Goal: Task Accomplishment & Management: Use online tool/utility

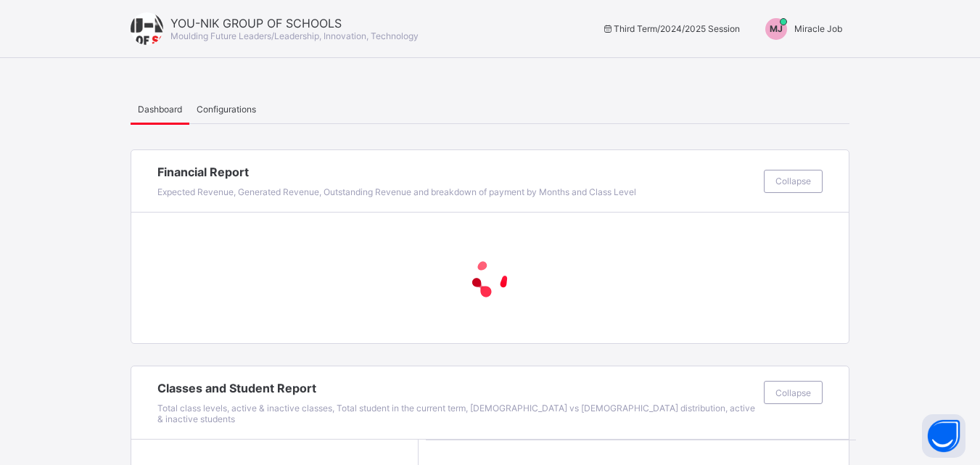
click at [842, 27] on span "Miracle Job" at bounding box center [818, 28] width 48 height 11
click at [828, 62] on span "Switch to Admin View" at bounding box center [788, 62] width 110 height 17
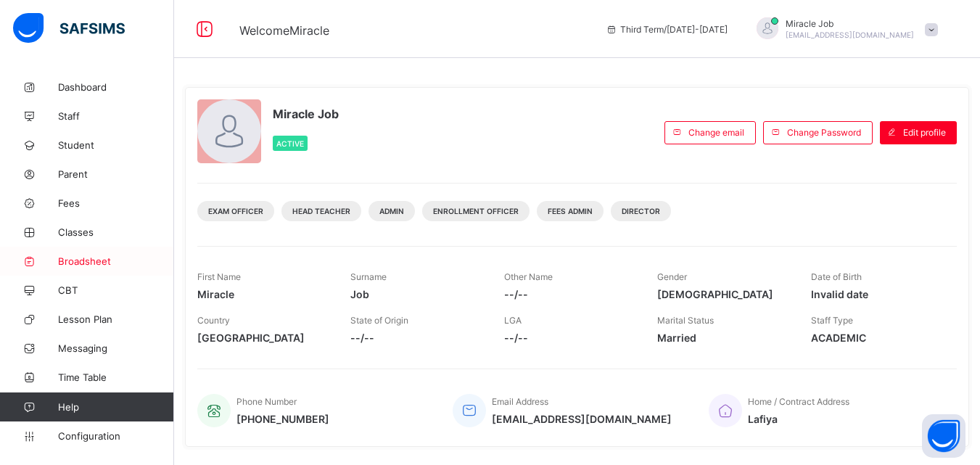
click at [128, 263] on span "Broadsheet" at bounding box center [116, 261] width 116 height 12
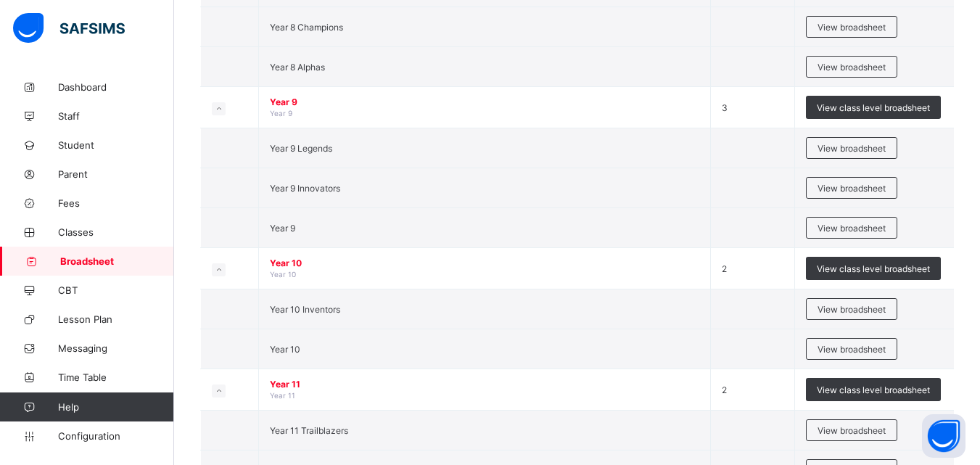
scroll to position [2600, 0]
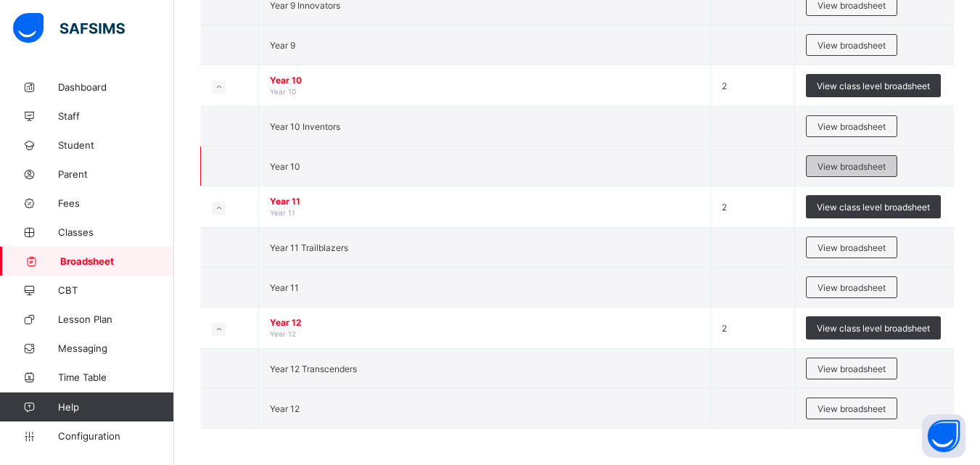
click at [831, 166] on span "View broadsheet" at bounding box center [852, 166] width 68 height 11
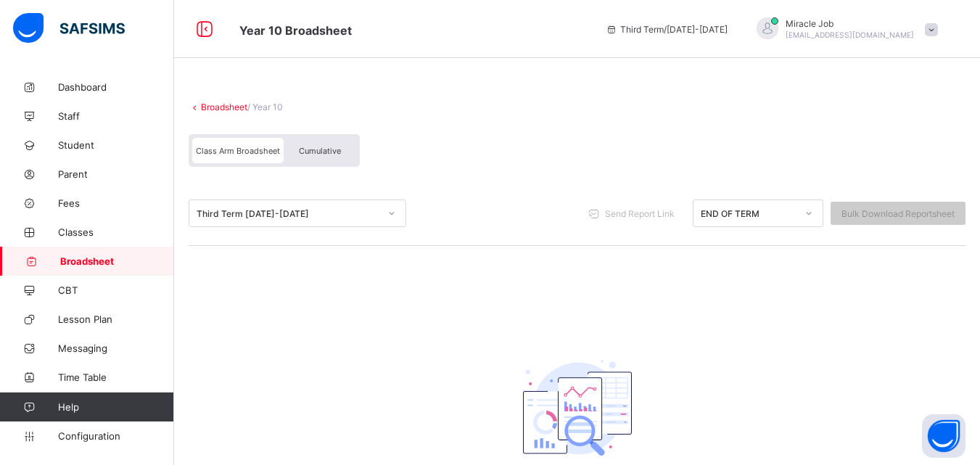
scroll to position [107, 0]
click at [241, 110] on link "Broadsheet" at bounding box center [224, 107] width 46 height 11
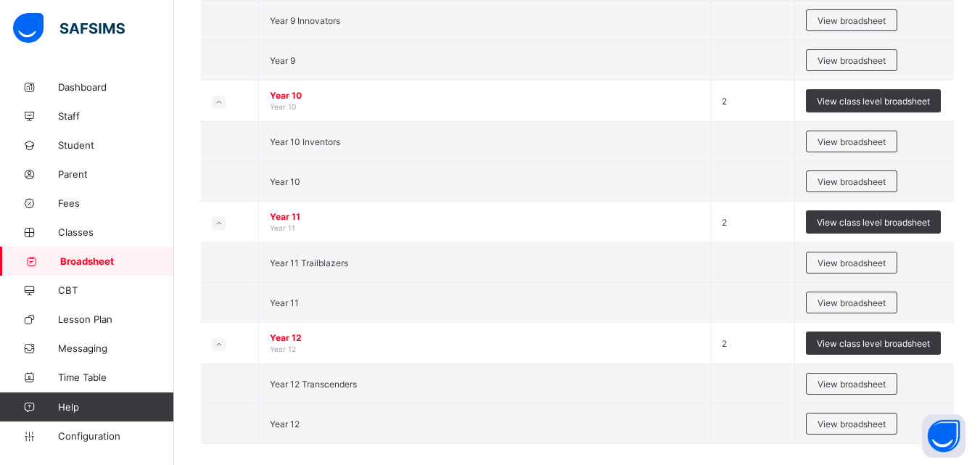
scroll to position [2600, 0]
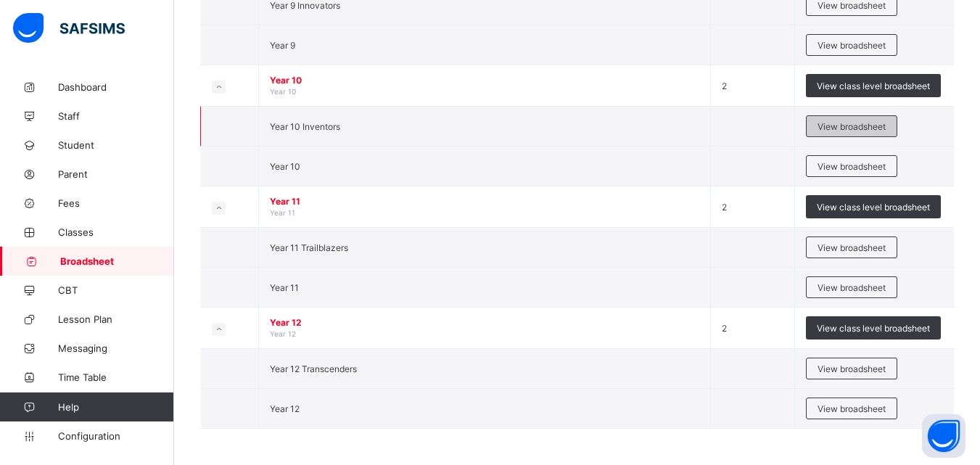
click at [837, 125] on span "View broadsheet" at bounding box center [852, 126] width 68 height 11
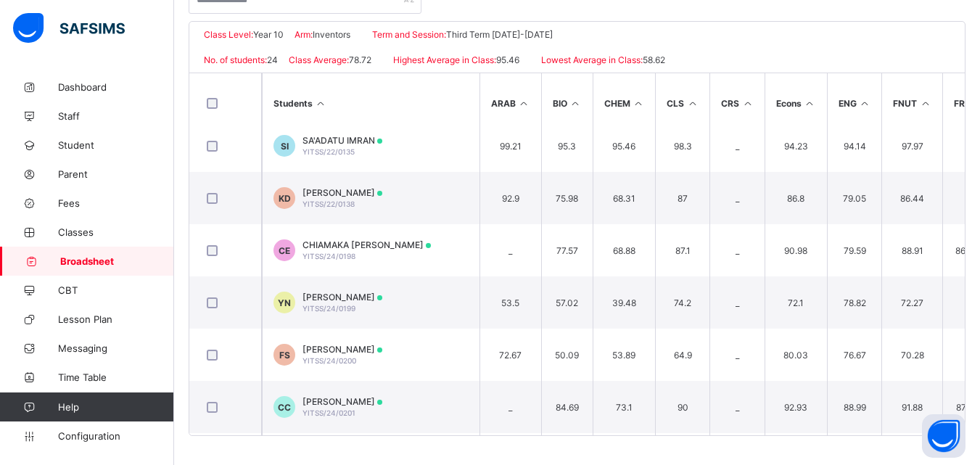
scroll to position [788, 0]
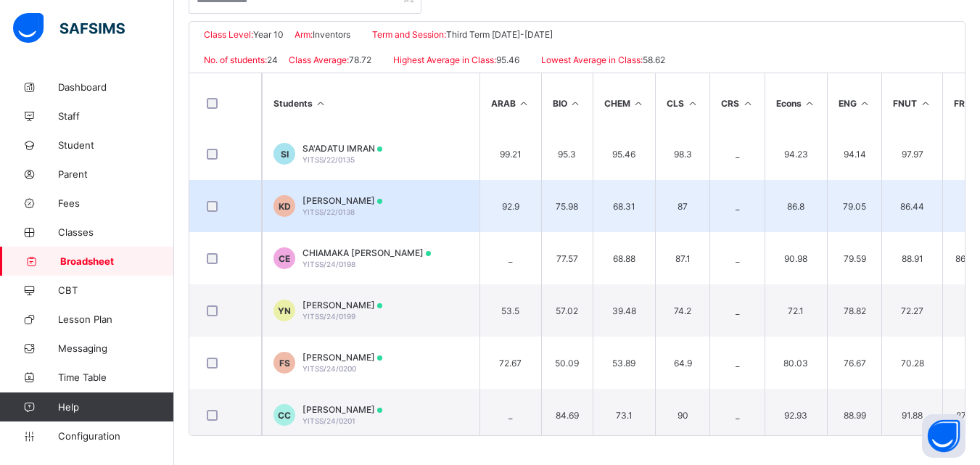
click at [436, 226] on td "KD KHADIJAT SULEIMAN DUBAGARI YITSS/22/0138" at bounding box center [371, 206] width 218 height 52
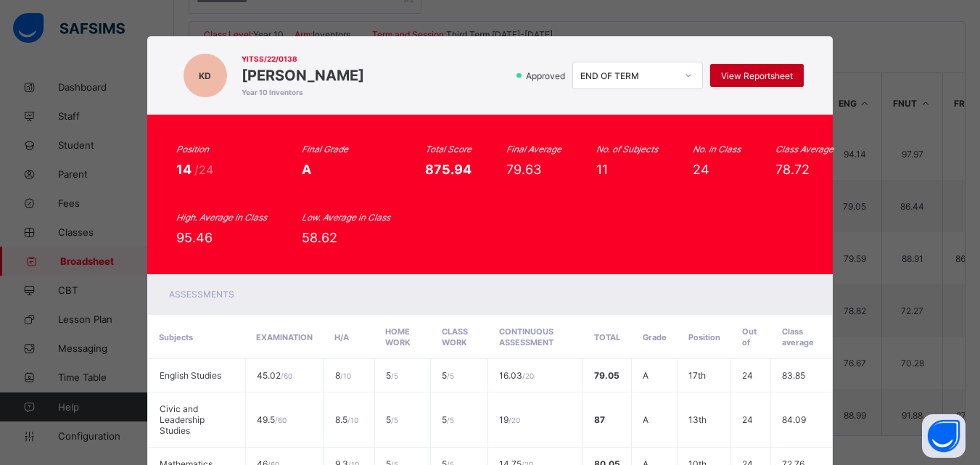
click at [761, 75] on span "View Reportsheet" at bounding box center [757, 75] width 72 height 11
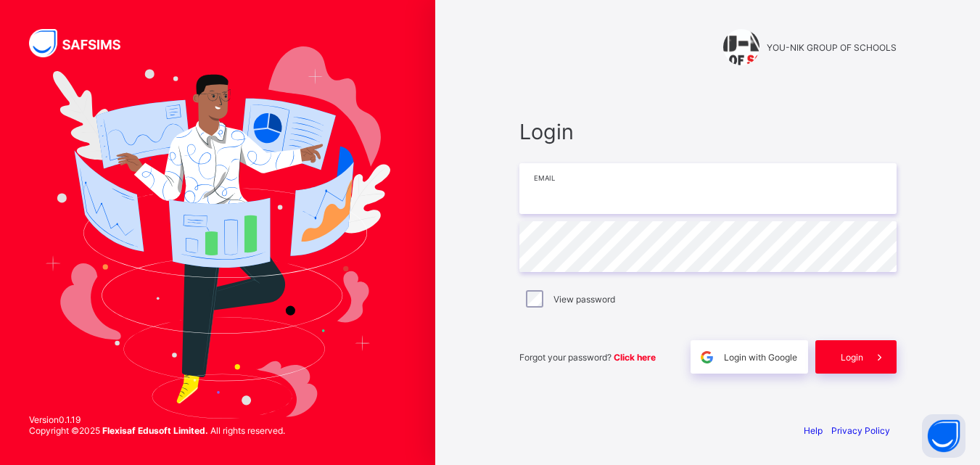
type input "**********"
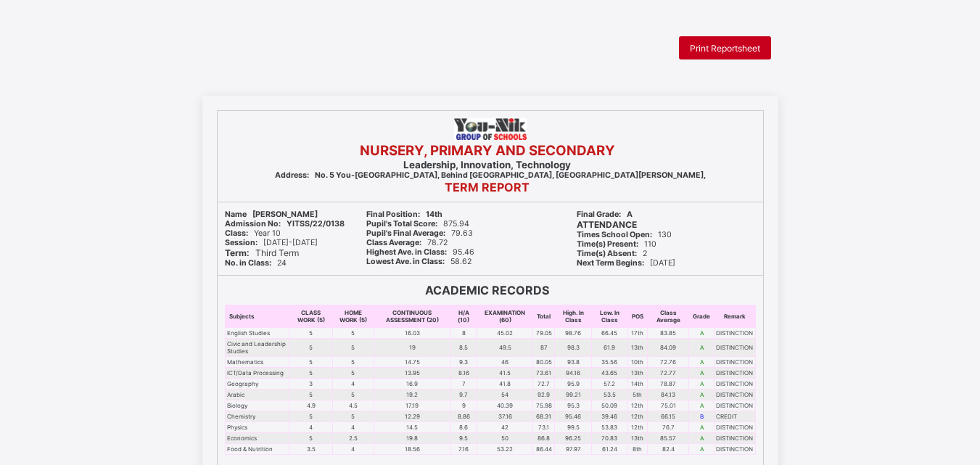
click at [714, 46] on span "Print Reportsheet" at bounding box center [725, 48] width 70 height 11
